Goal: Task Accomplishment & Management: Manage account settings

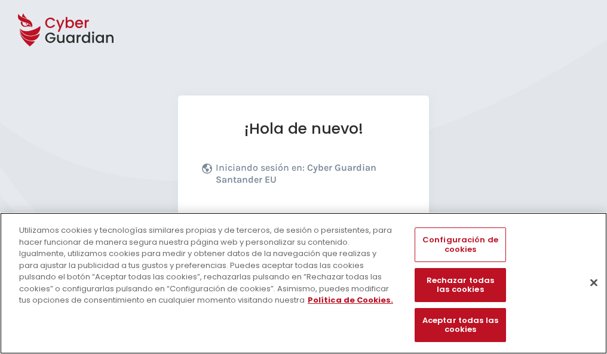
scroll to position [146, 0]
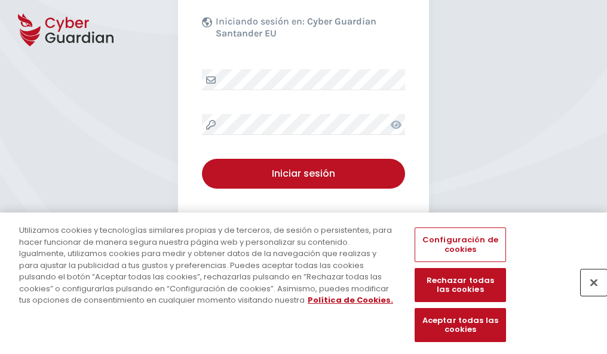
click at [587, 295] on button "Cerrar" at bounding box center [593, 282] width 26 height 26
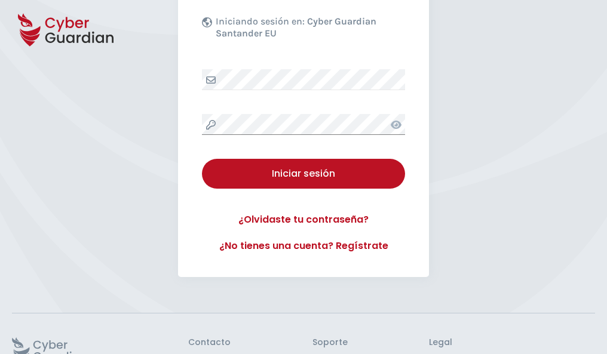
scroll to position [232, 0]
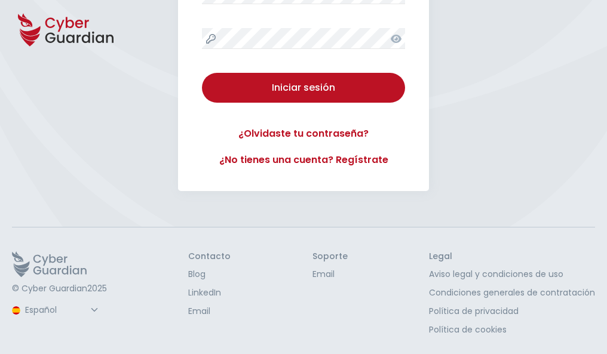
click at [202, 73] on button "Iniciar sesión" at bounding box center [303, 88] width 203 height 30
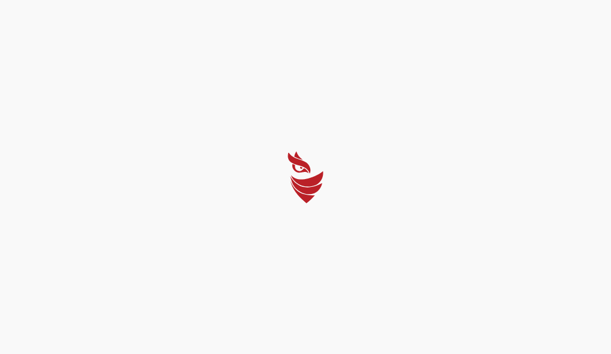
select select "English"
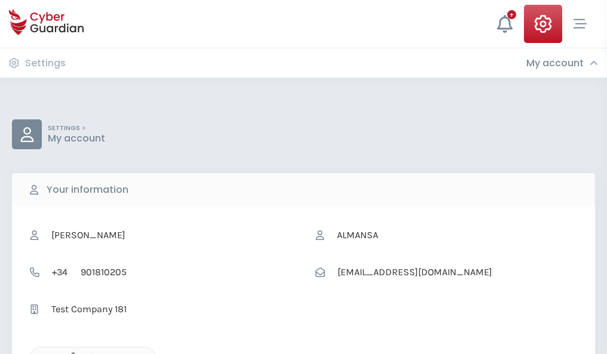
click at [70, 353] on icon "button" at bounding box center [70, 357] width 10 height 10
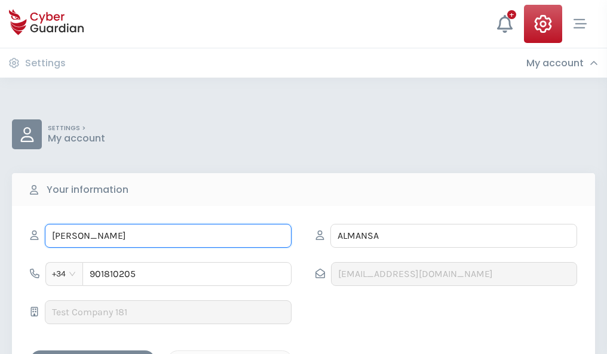
click at [168, 236] on input "ESTHER" at bounding box center [168, 236] width 247 height 24
type input "E"
type input "Odalys"
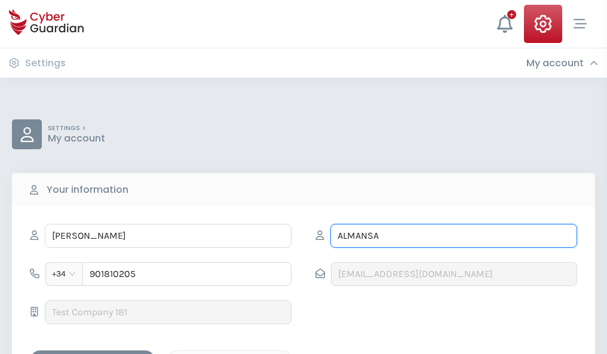
click at [453, 236] on input "ALMANSA" at bounding box center [453, 236] width 247 height 24
type input "A"
type input "Medina"
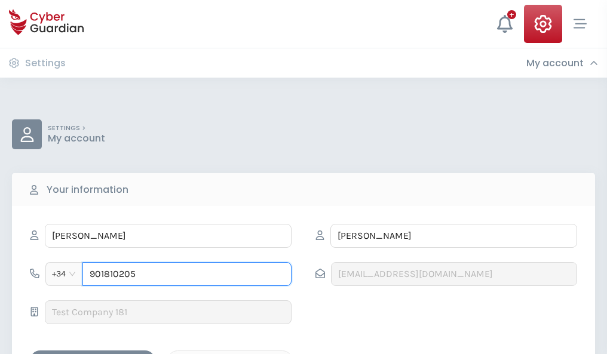
click at [187, 274] on input "901810205" at bounding box center [186, 274] width 209 height 24
type input "9"
type input "986065204"
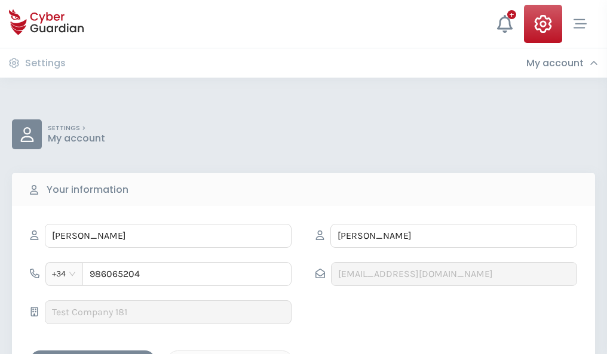
click at [93, 353] on div "Save changes" at bounding box center [92, 360] width 107 height 15
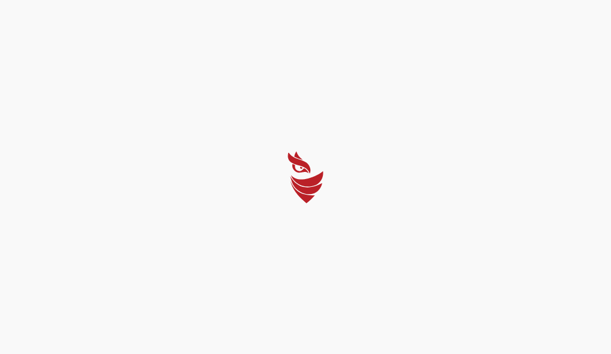
select select "English"
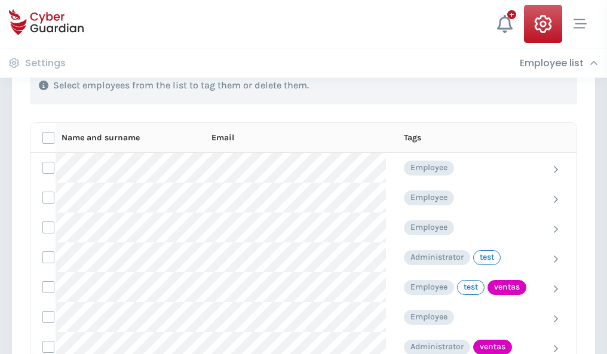
scroll to position [541, 0]
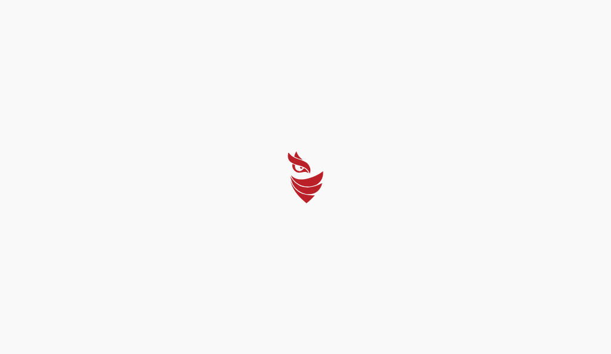
select select "English"
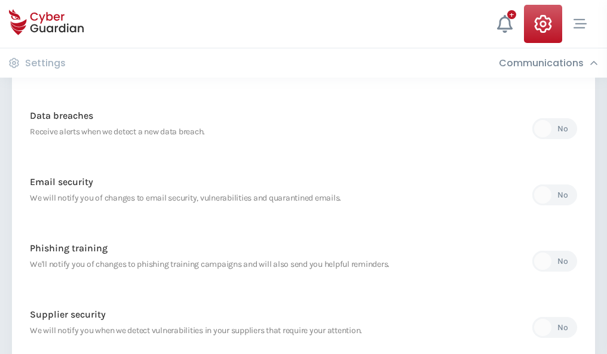
scroll to position [629, 0]
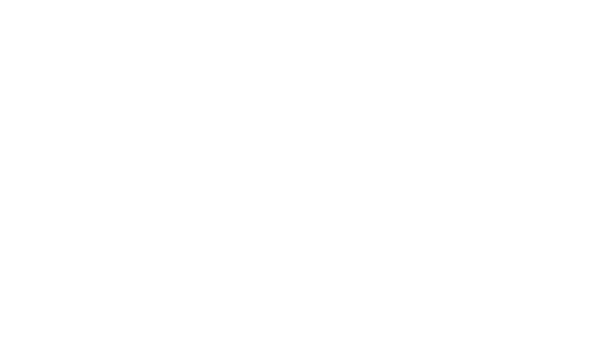
select select "English"
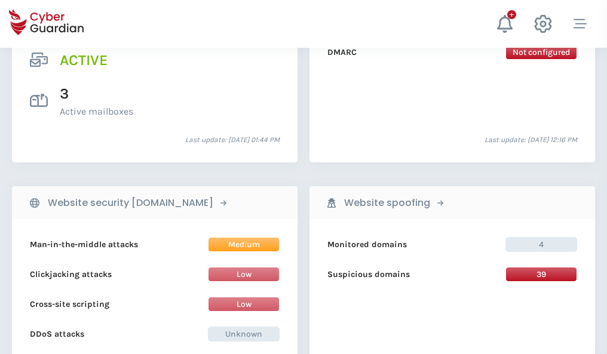
scroll to position [1213, 0]
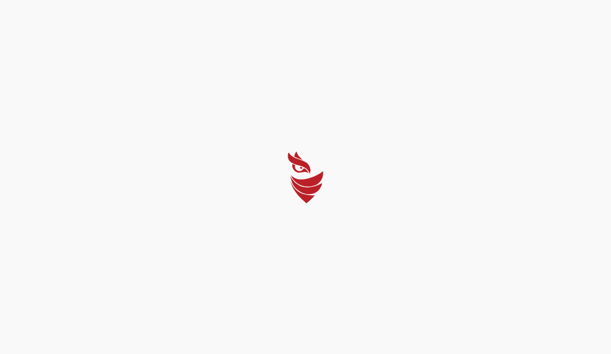
select select "English"
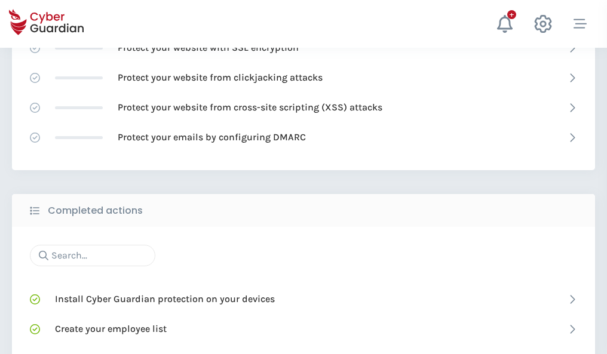
scroll to position [795, 0]
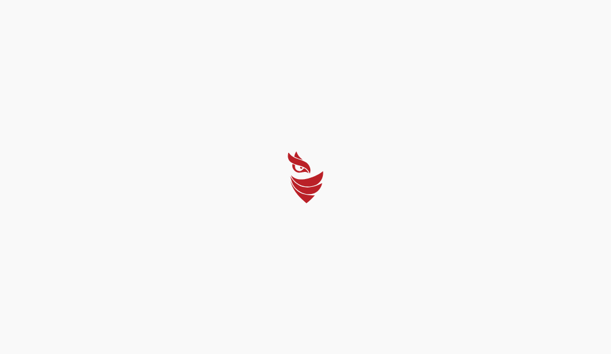
select select "English"
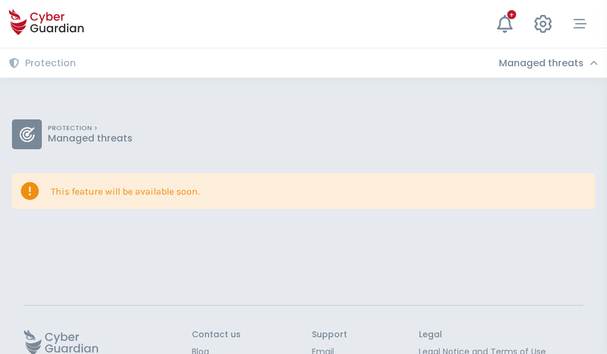
scroll to position [78, 0]
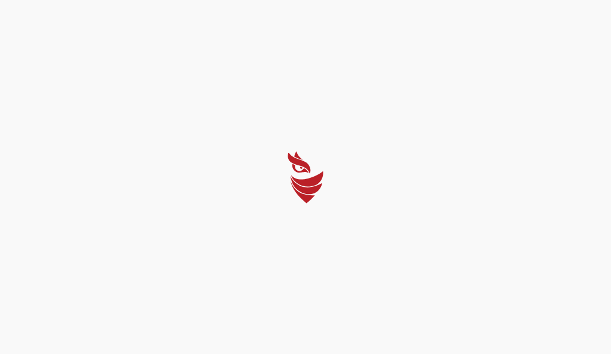
select select "English"
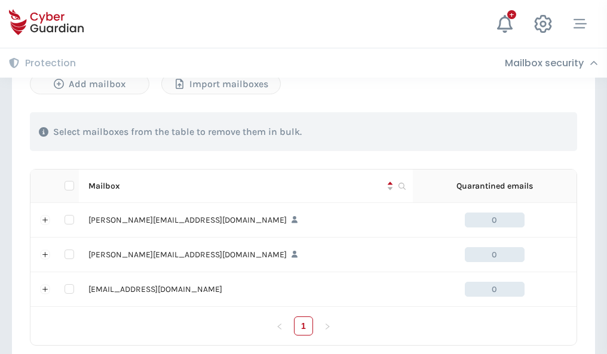
scroll to position [553, 0]
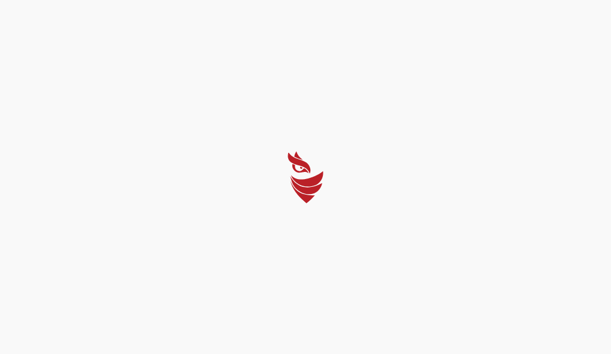
select select "English"
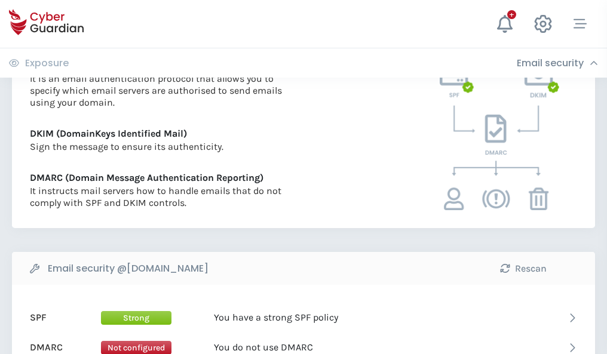
scroll to position [644, 0]
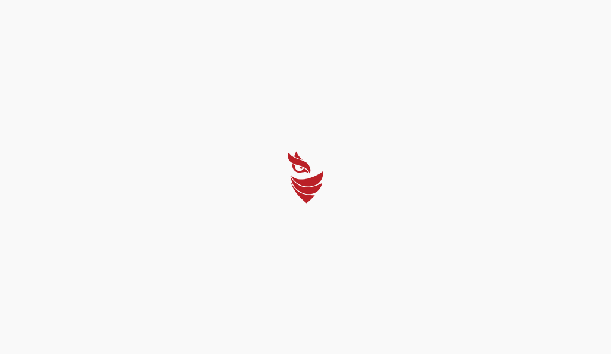
select select "English"
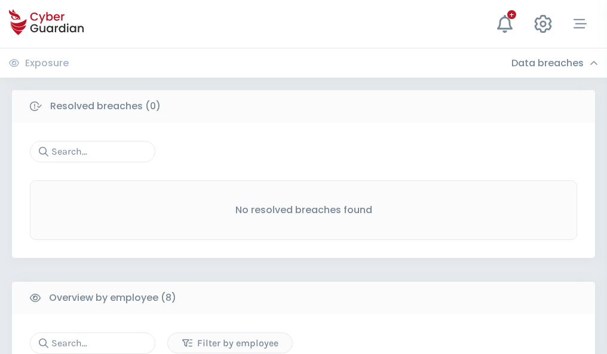
scroll to position [1017, 0]
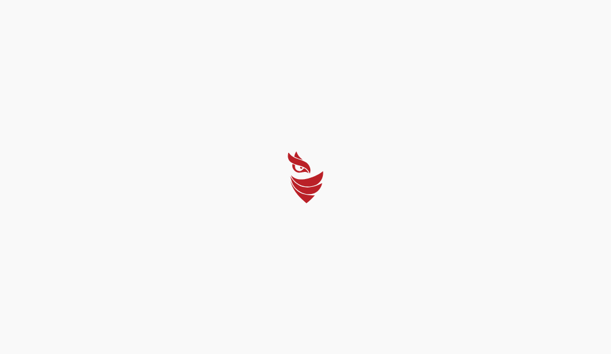
select select "English"
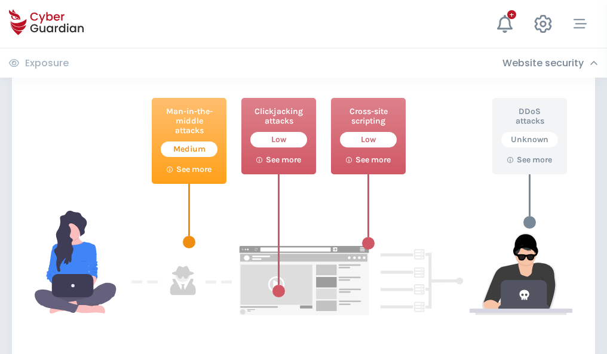
scroll to position [650, 0]
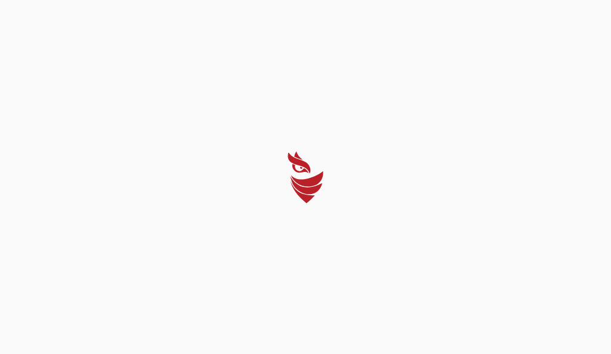
select select "English"
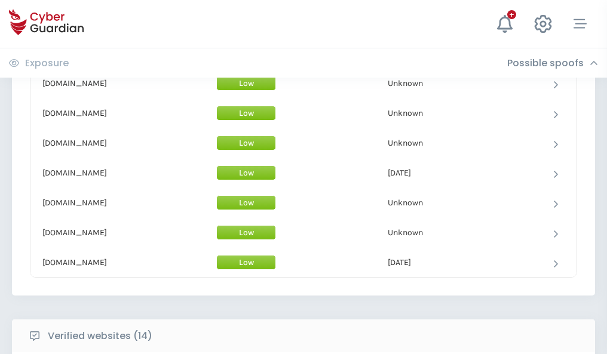
scroll to position [1164, 0]
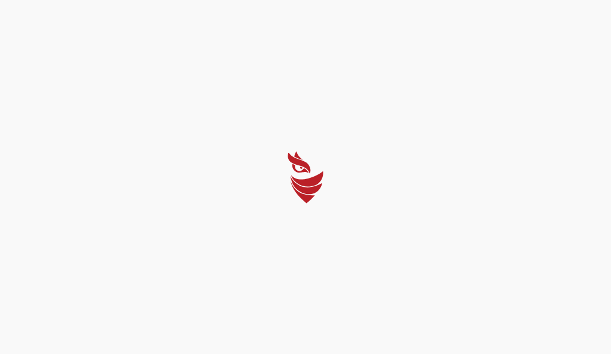
select select "English"
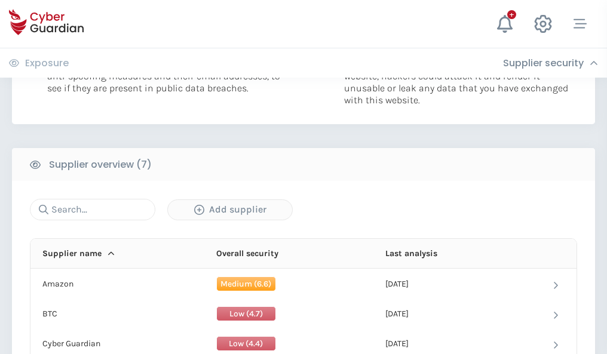
scroll to position [773, 0]
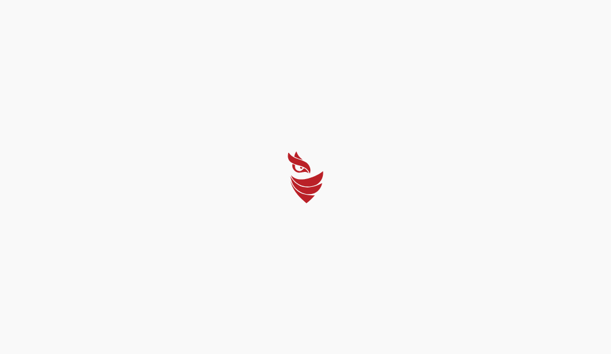
select select "English"
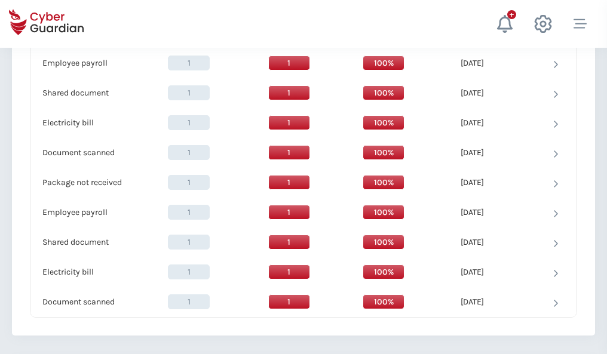
scroll to position [1223, 0]
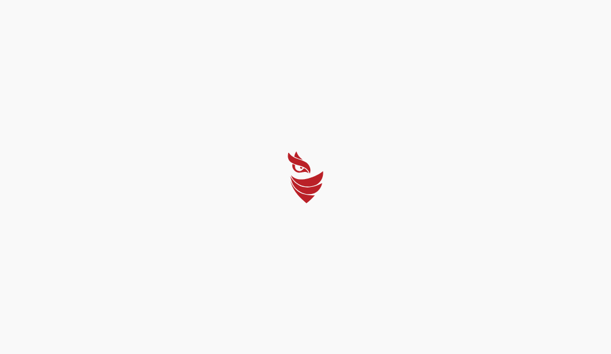
select select "English"
